Goal: Find specific page/section: Find specific page/section

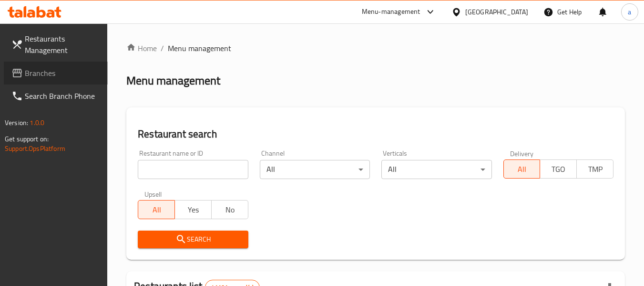
click at [29, 79] on span "Branches" at bounding box center [62, 72] width 75 height 11
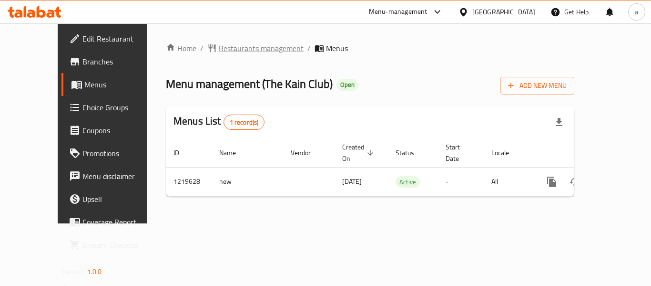
click at [219, 45] on span "Restaurants management" at bounding box center [261, 47] width 85 height 11
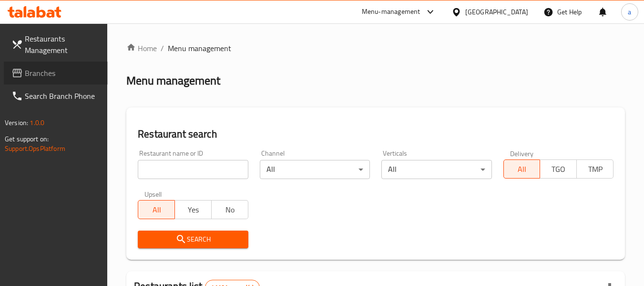
drag, startPoint x: 52, startPoint y: 68, endPoint x: 0, endPoint y: 59, distance: 52.4
click at [52, 68] on span "Branches" at bounding box center [62, 72] width 75 height 11
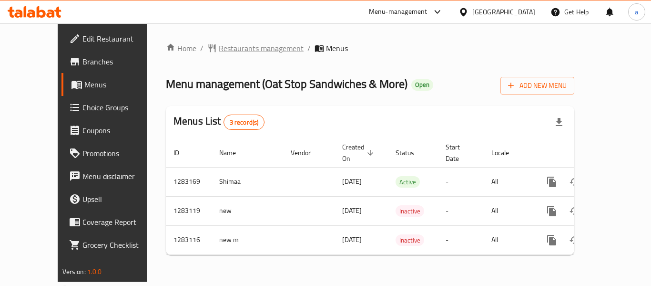
click at [242, 42] on span "Restaurants management" at bounding box center [261, 47] width 85 height 11
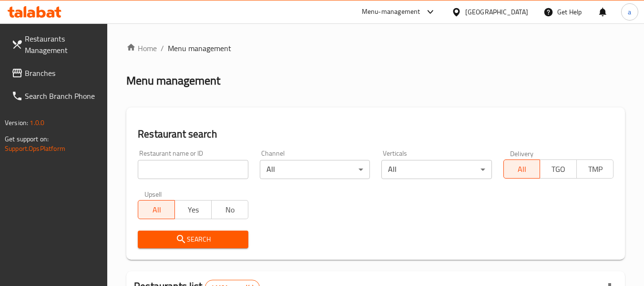
click at [44, 72] on span "Branches" at bounding box center [62, 72] width 75 height 11
